Goal: Task Accomplishment & Management: Use online tool/utility

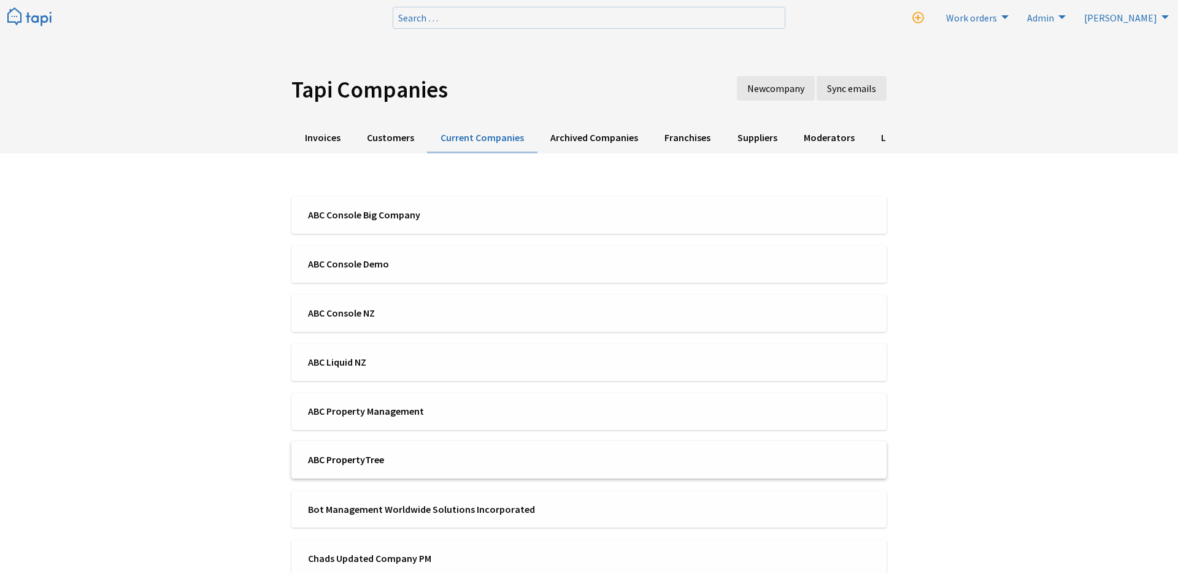
click at [366, 448] on li "ABC PropertyTree" at bounding box center [588, 459] width 595 height 37
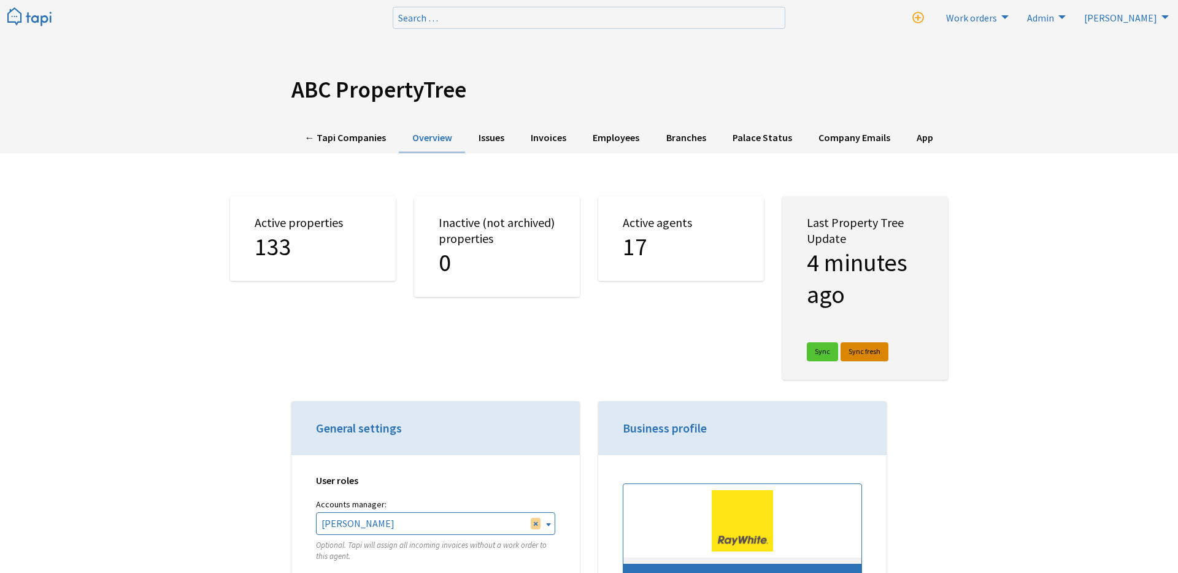
click at [861, 345] on link "Sync fresh" at bounding box center [864, 351] width 48 height 19
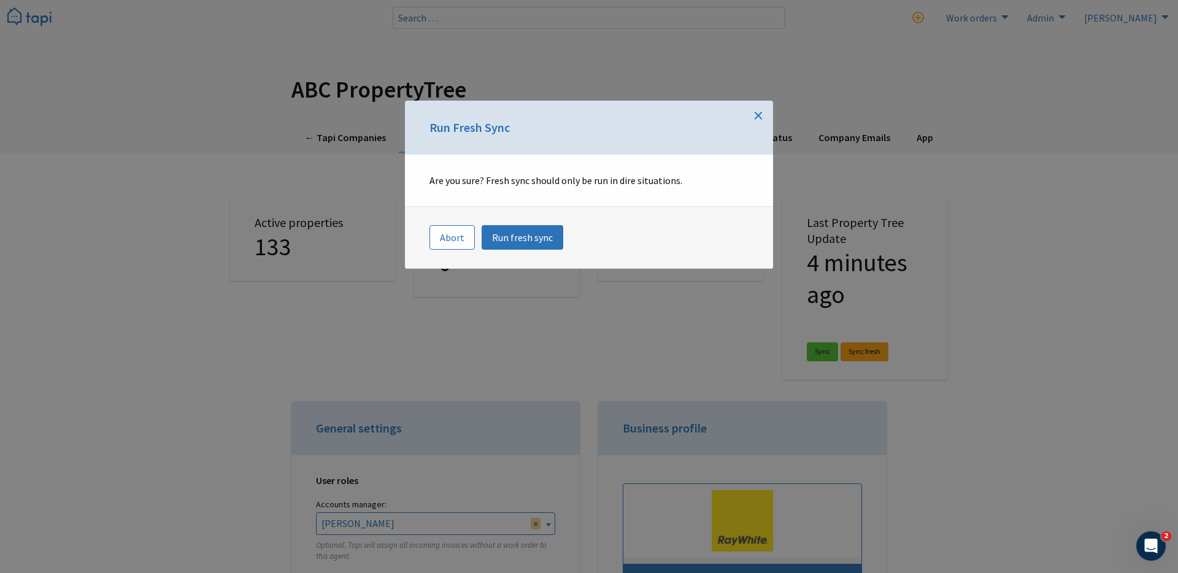
click at [753, 117] on span "×" at bounding box center [758, 115] width 10 height 25
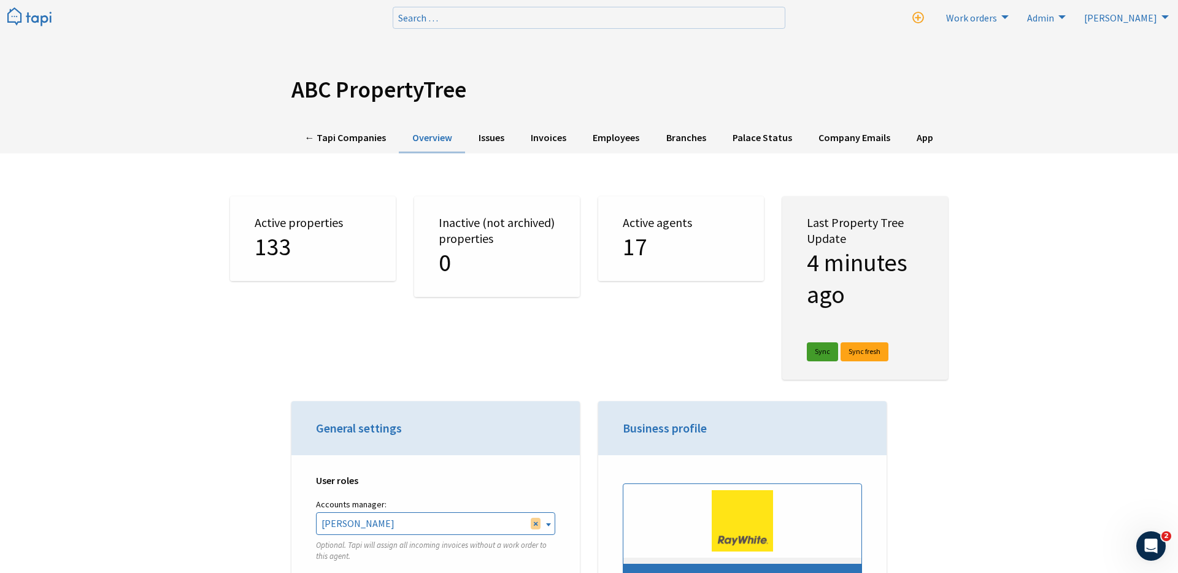
click at [826, 354] on link "Sync" at bounding box center [822, 351] width 31 height 19
